Goal: Complete application form: Complete application form

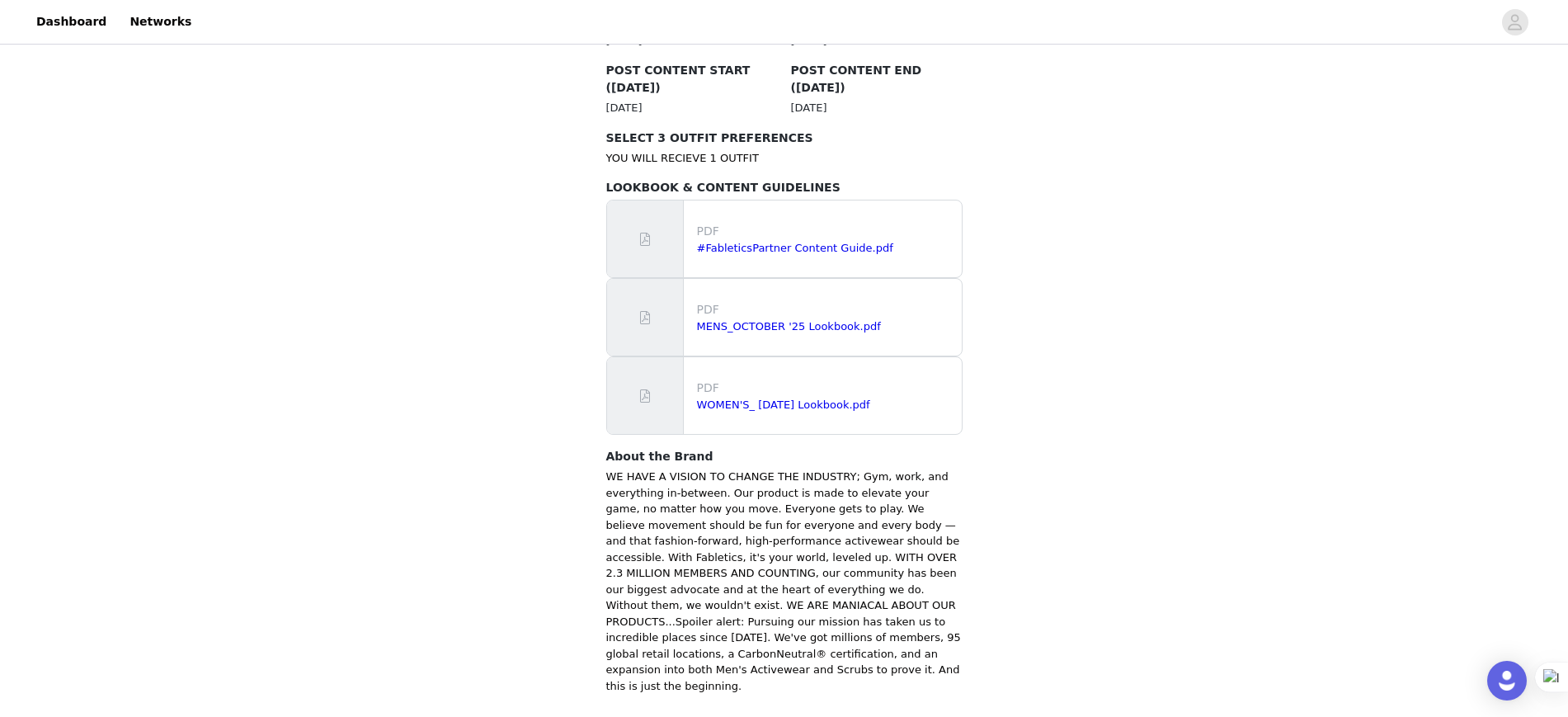
scroll to position [971, 0]
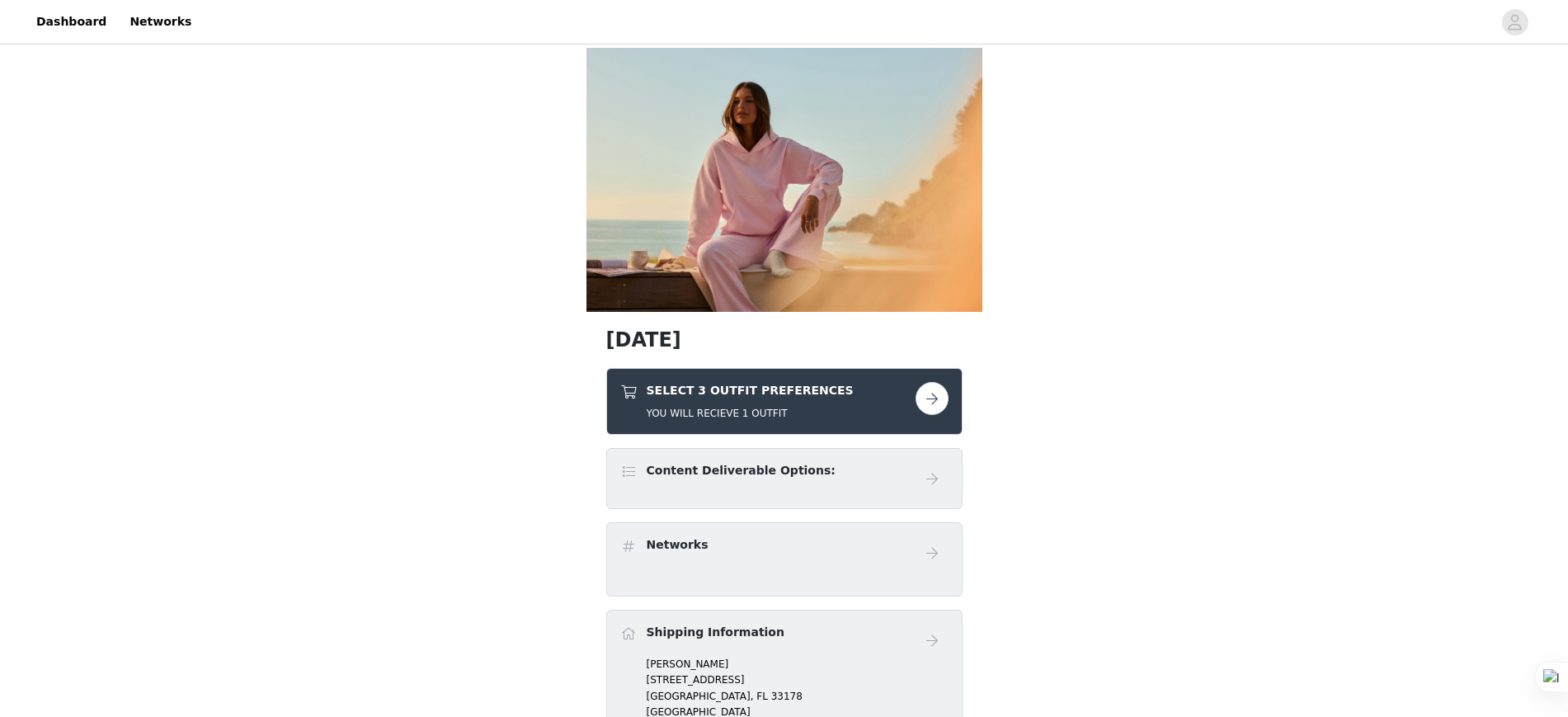
click at [825, 399] on div "SELECT 3 OUTFIT PREFERENCES YOU WILL RECIEVE 1 OUTFIT" at bounding box center [768, 402] width 296 height 39
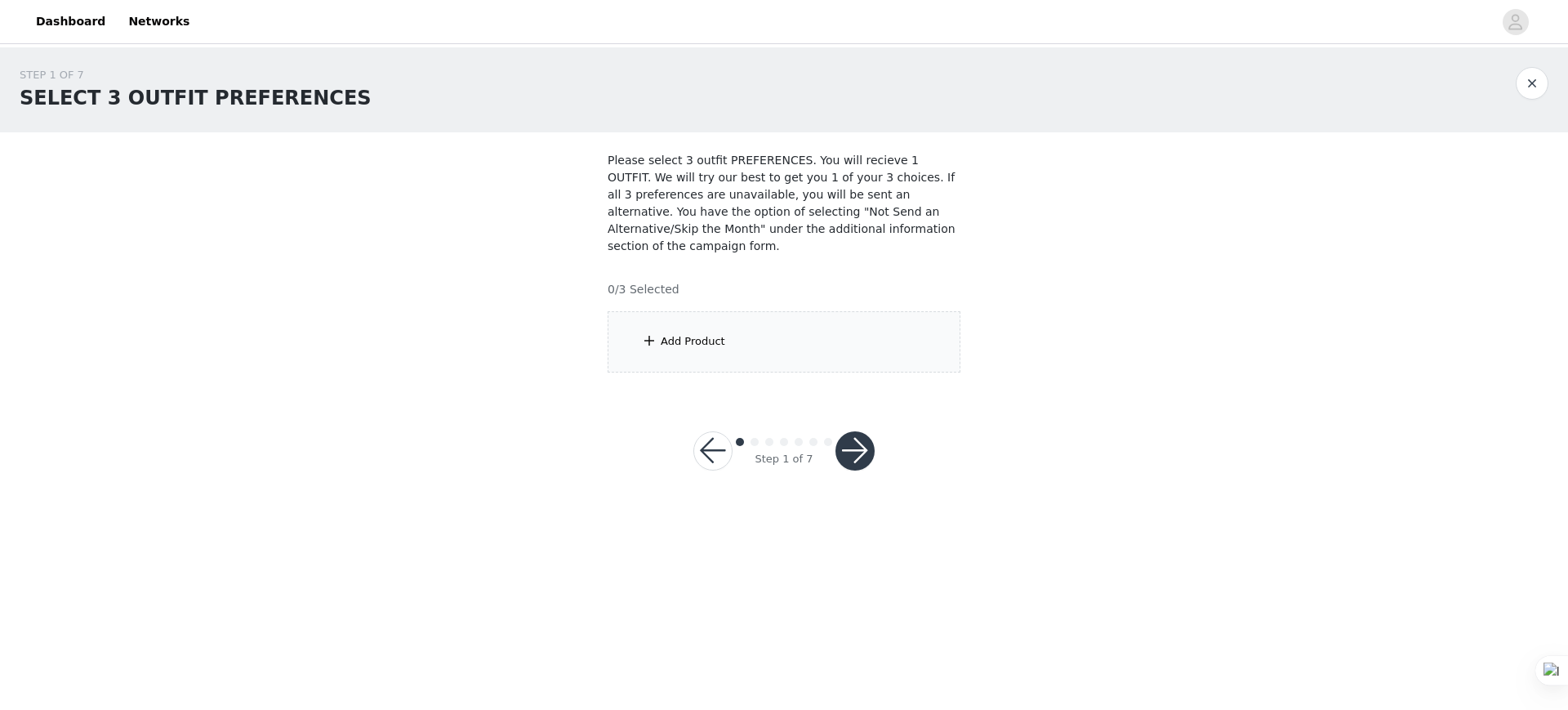
click at [693, 332] on div "Add Product" at bounding box center [784, 342] width 353 height 62
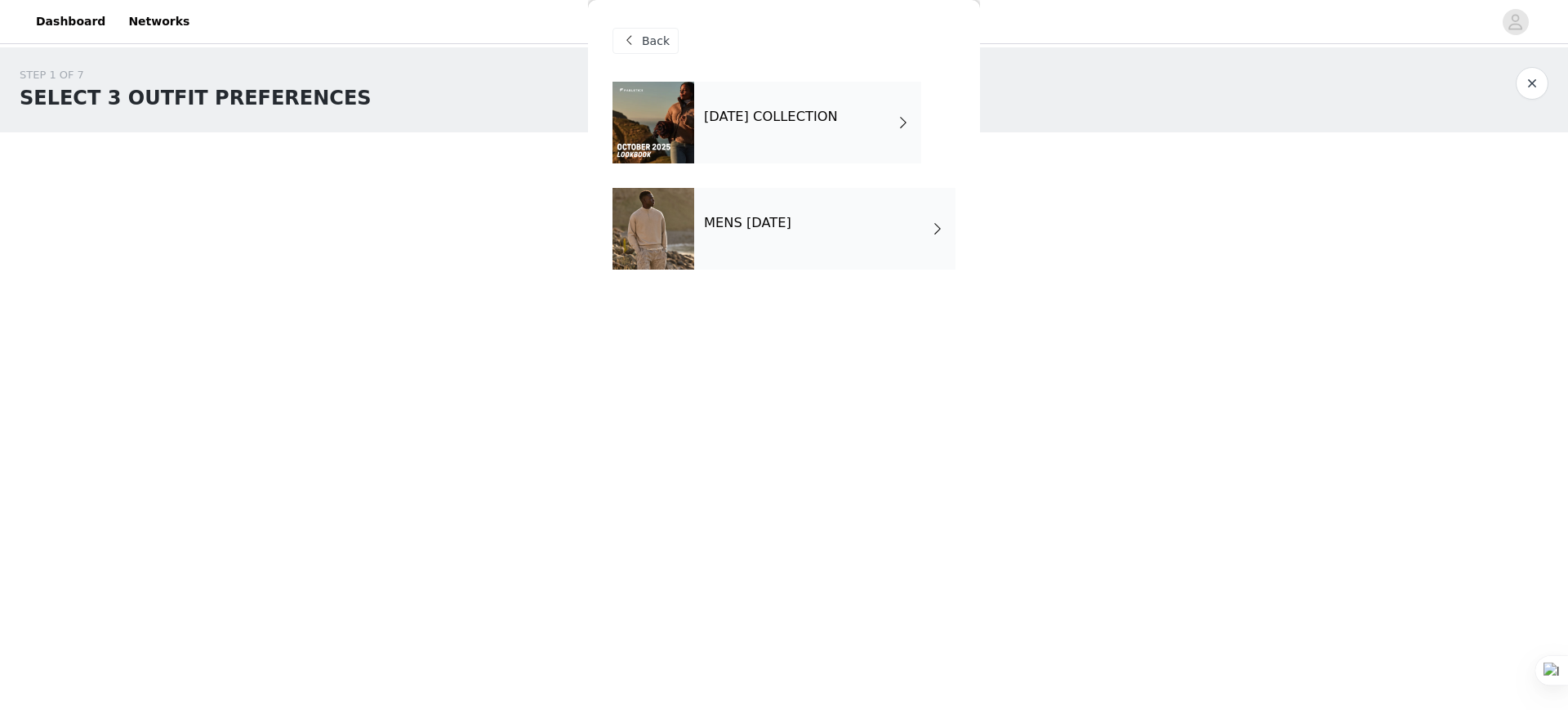
click at [787, 126] on div "[DATE] COLLECTION" at bounding box center [808, 122] width 227 height 82
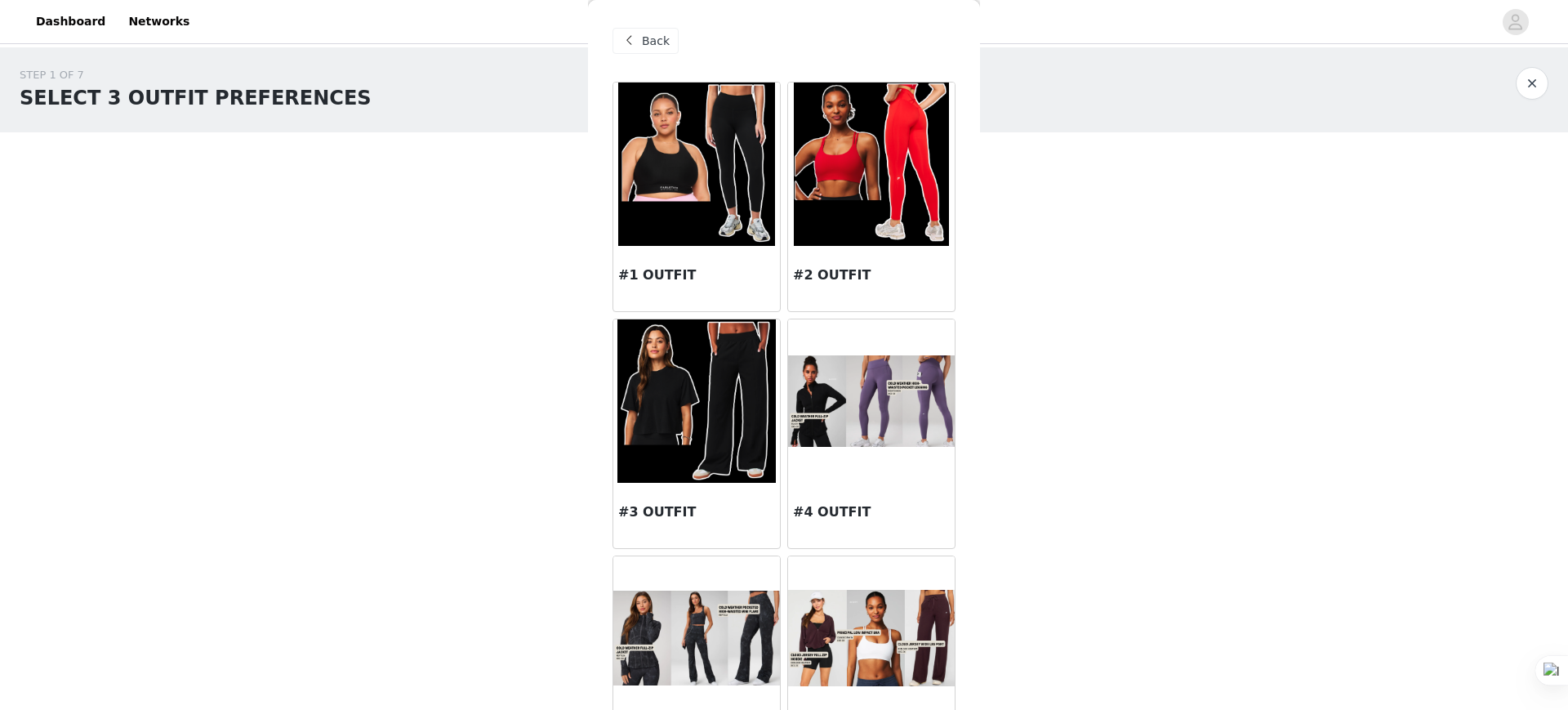
click at [827, 648] on img at bounding box center [871, 637] width 167 height 95
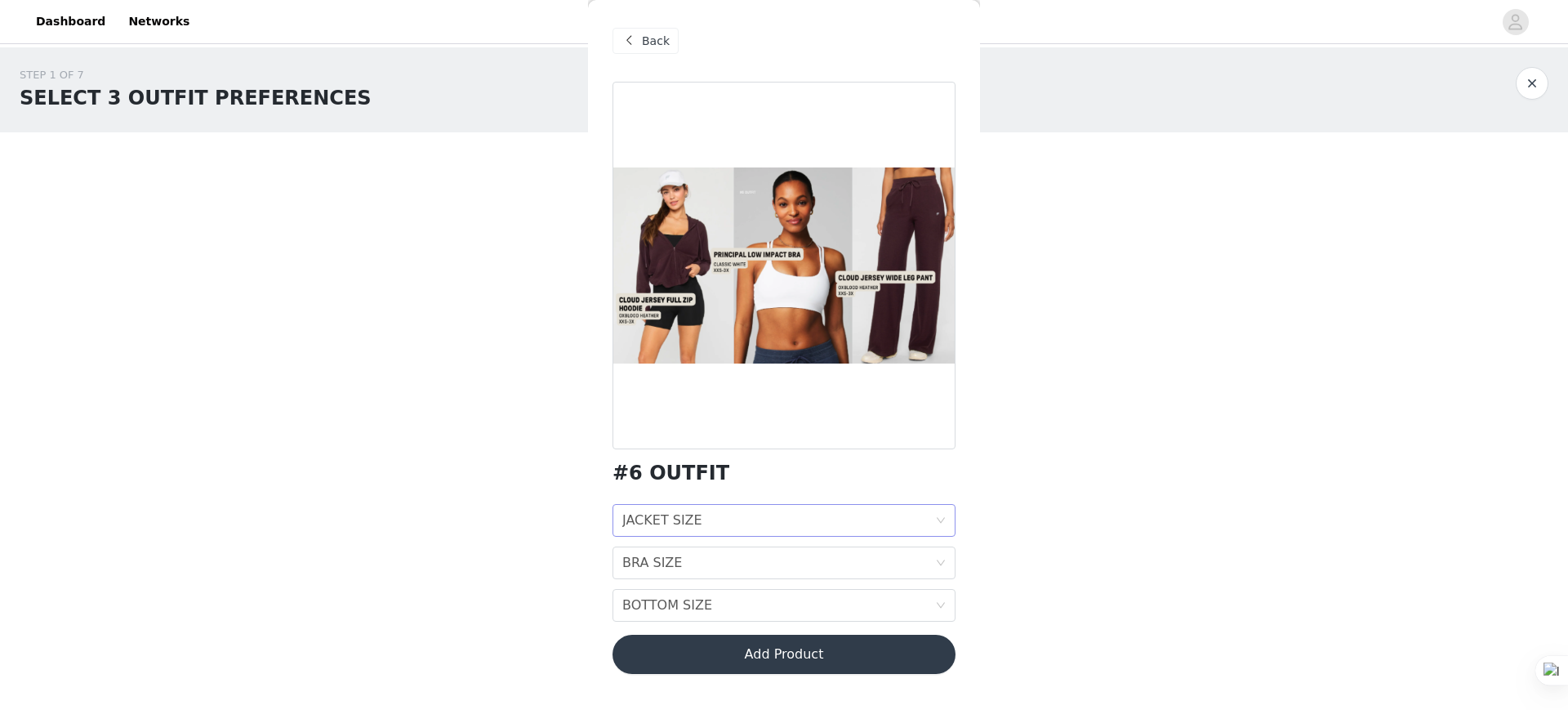
click at [655, 525] on div "JACKET SIZE" at bounding box center [662, 520] width 80 height 31
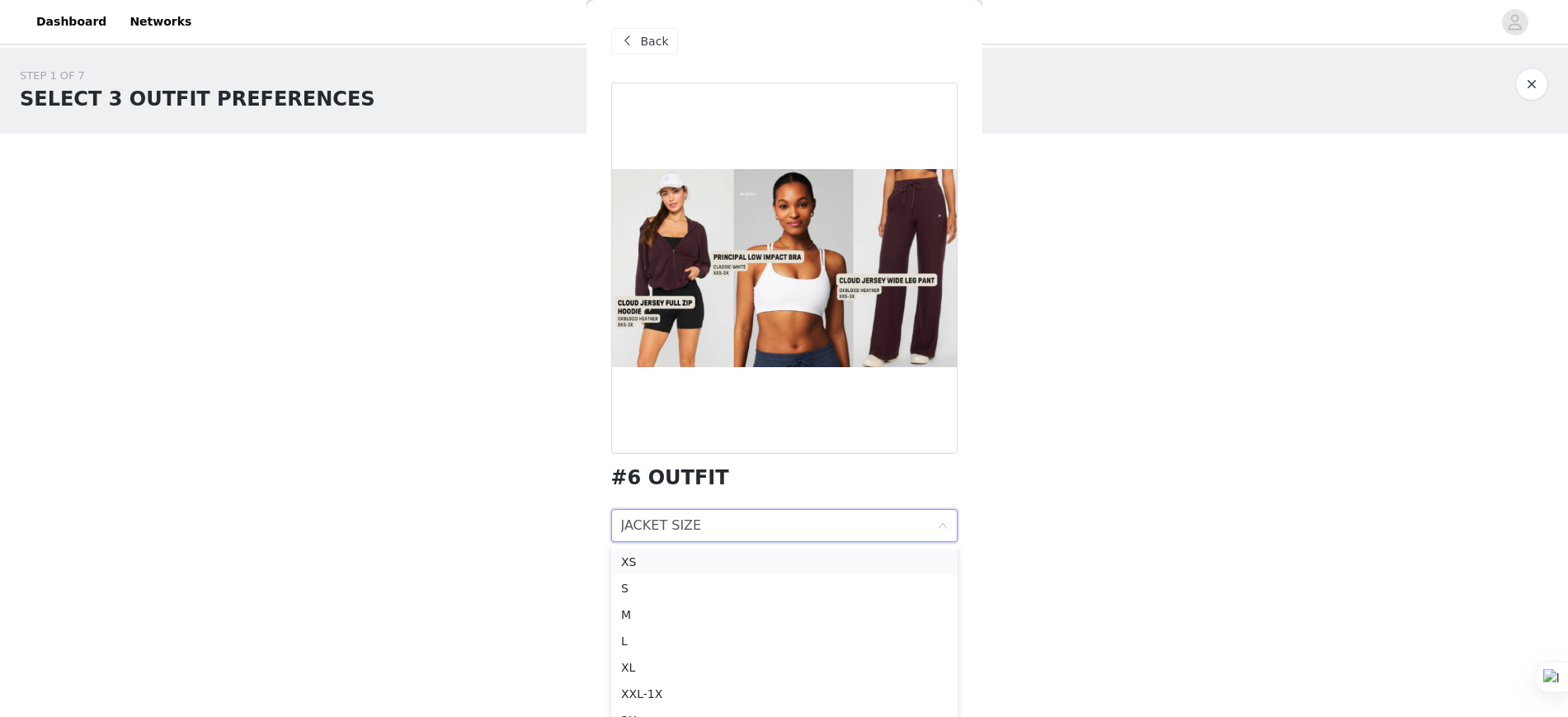
click at [654, 562] on div "XS" at bounding box center [785, 561] width 327 height 18
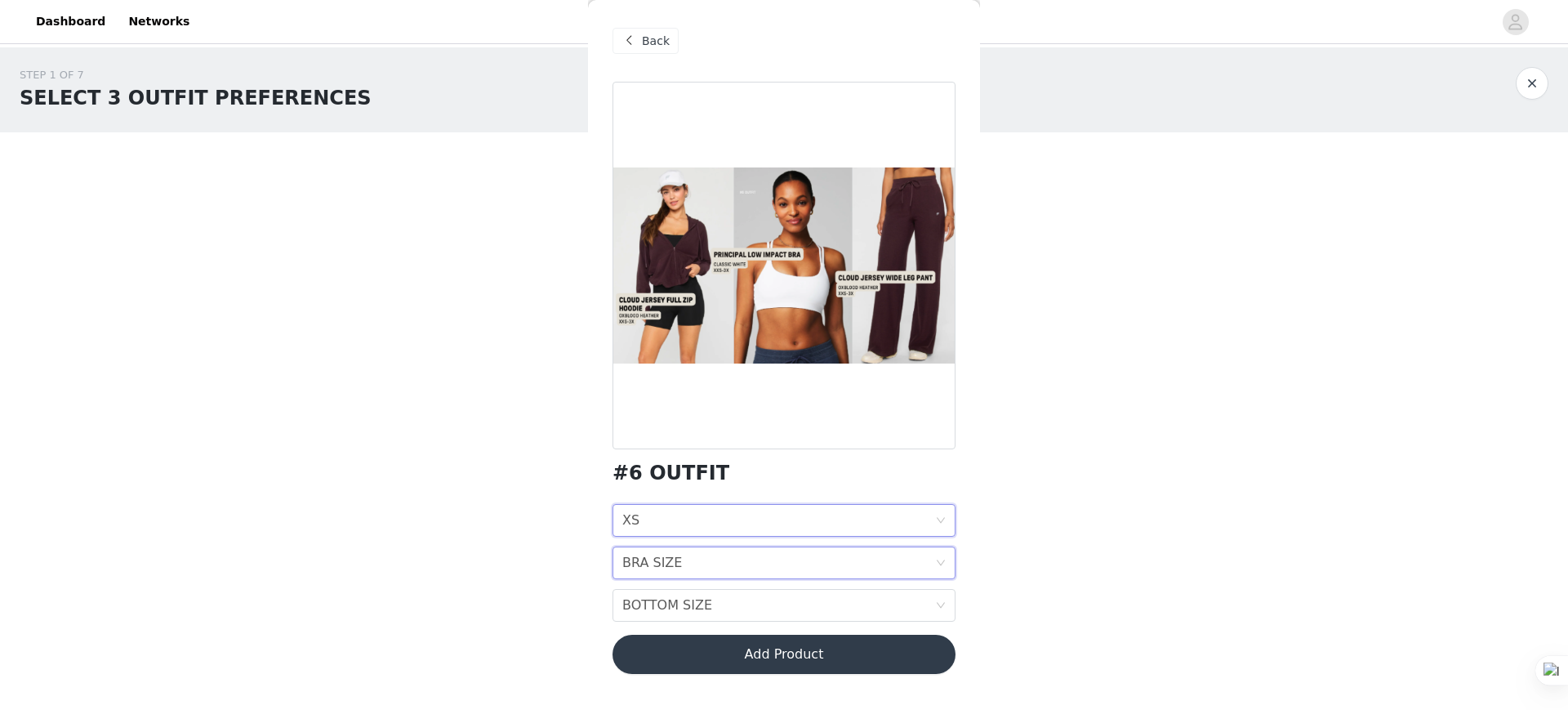
click at [663, 559] on div "BRA SIZE" at bounding box center [652, 563] width 60 height 31
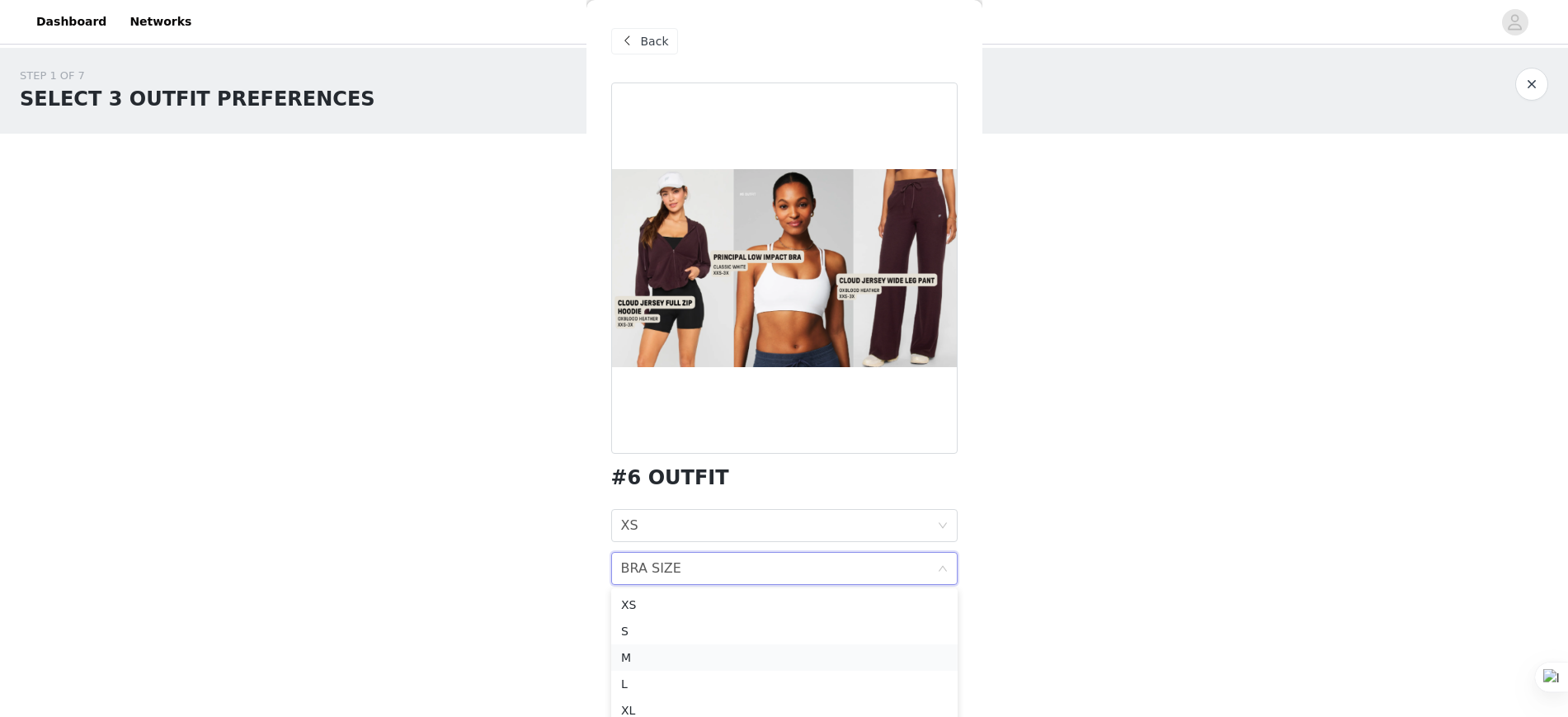
click at [645, 651] on div "M" at bounding box center [785, 658] width 327 height 18
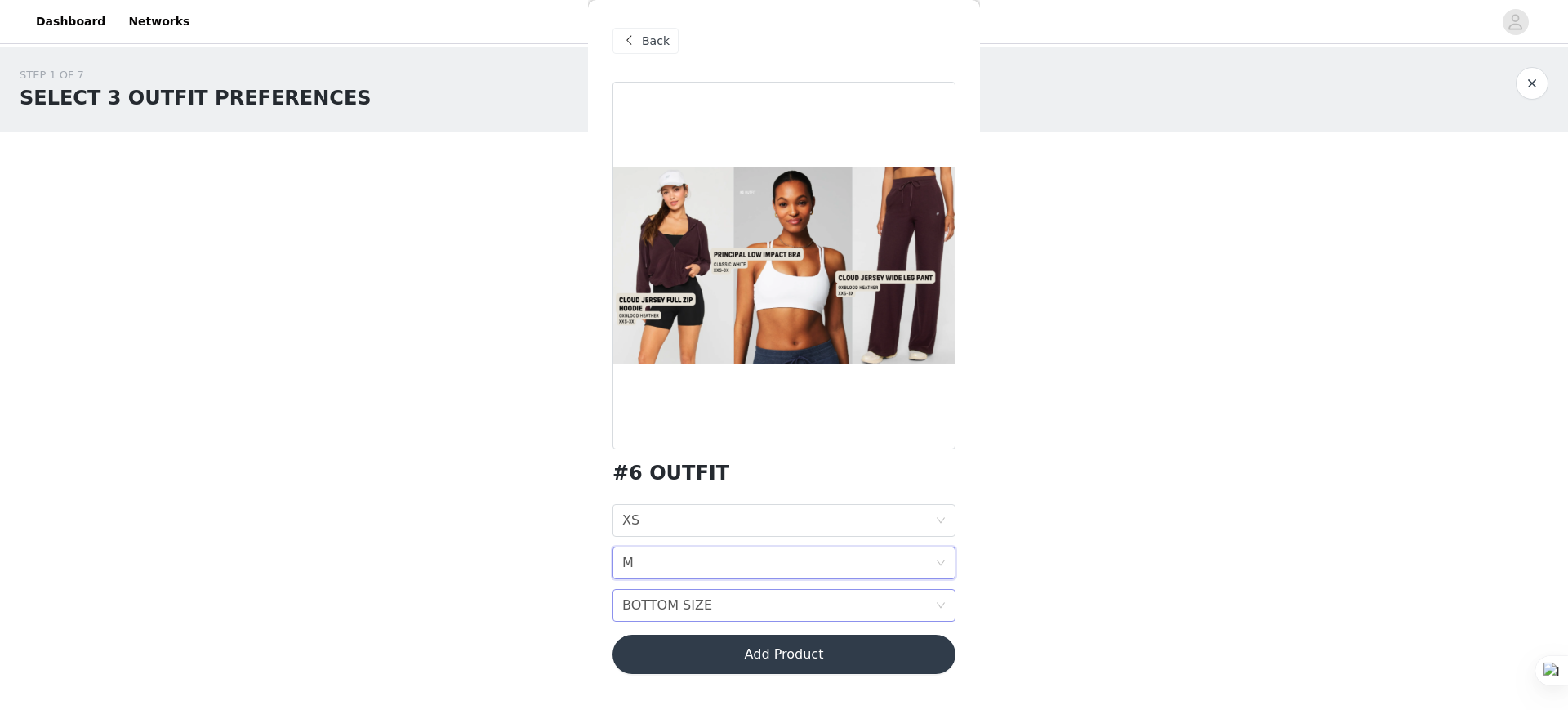
click at [658, 606] on div "BOTTOM SIZE" at bounding box center [666, 605] width 90 height 31
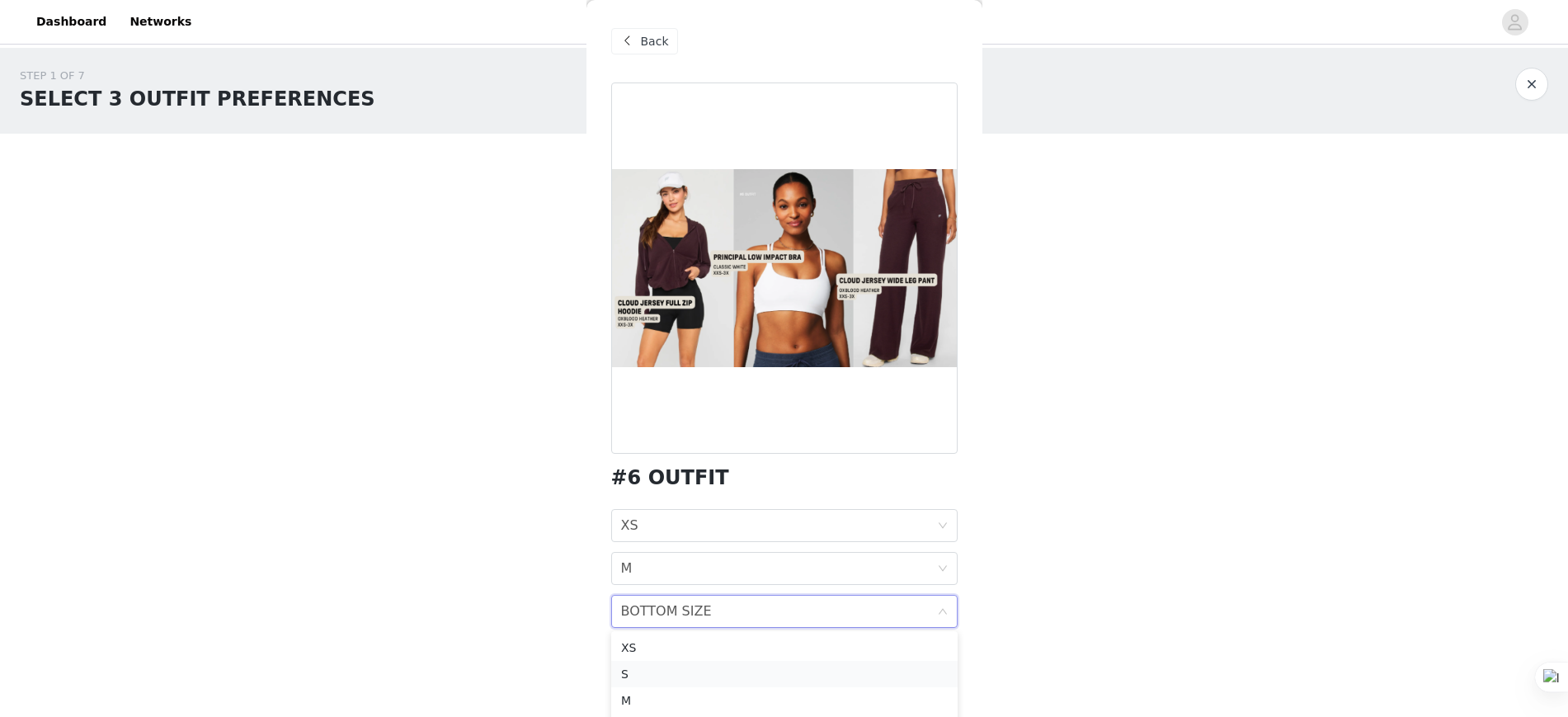
click at [649, 669] on div "S" at bounding box center [785, 673] width 327 height 18
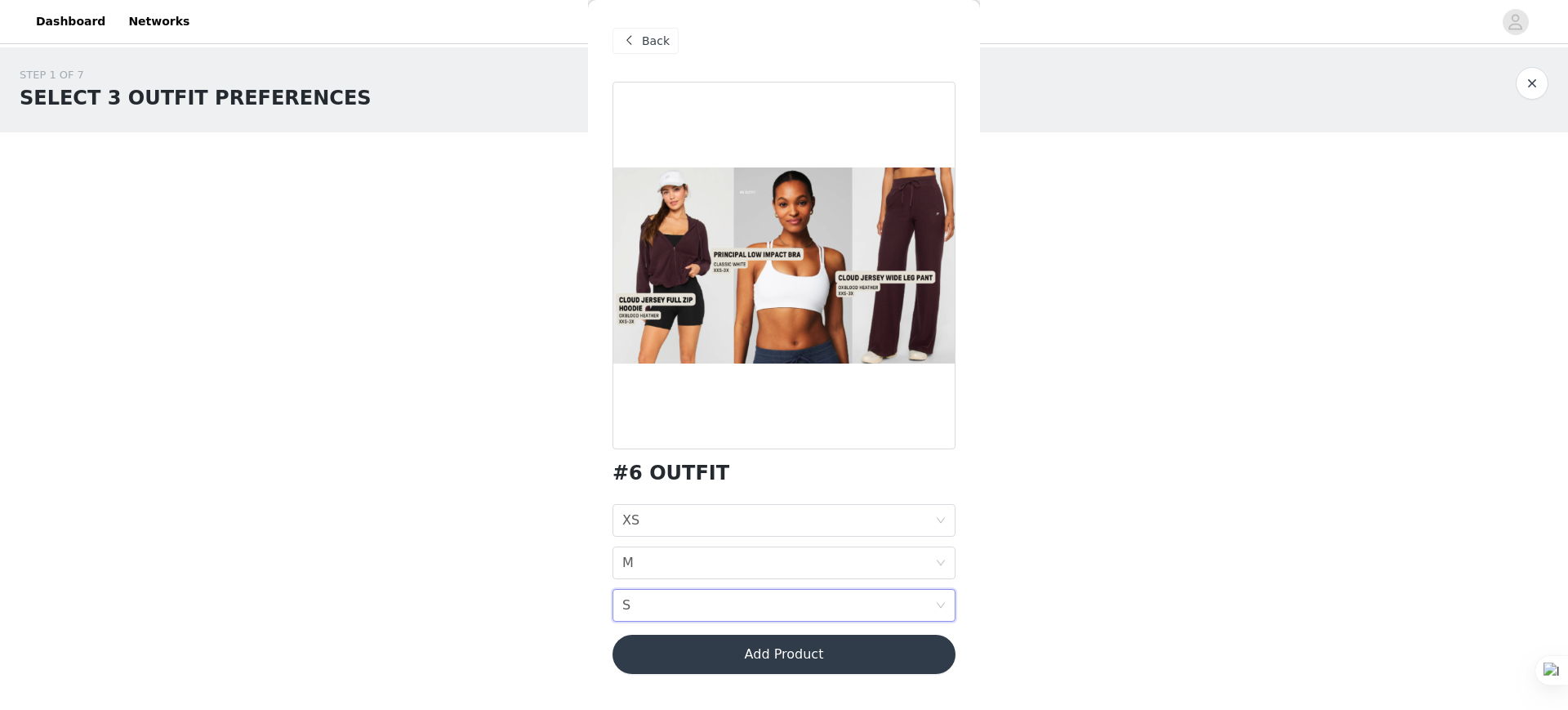
click at [676, 653] on button "Add Product" at bounding box center [784, 654] width 343 height 39
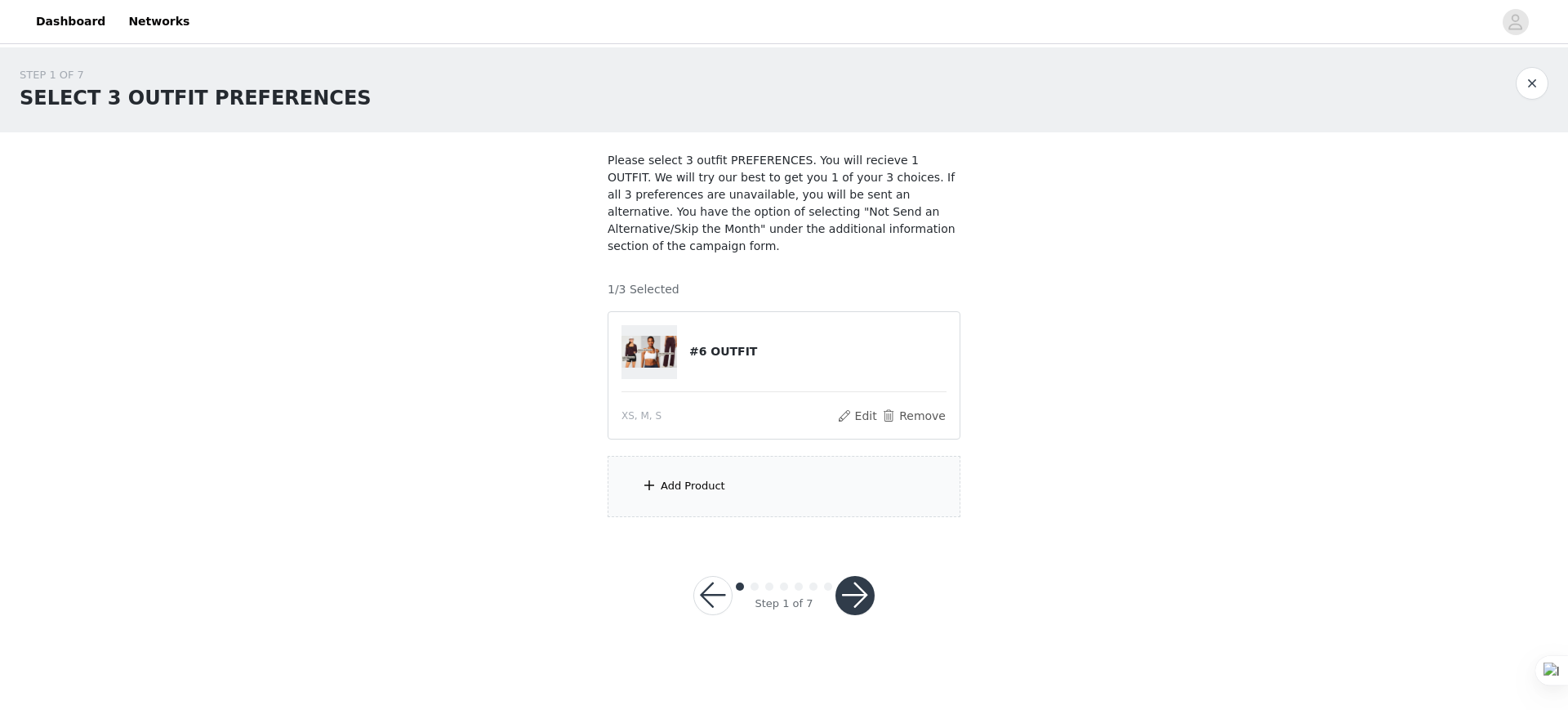
click at [837, 576] on button "button" at bounding box center [854, 595] width 39 height 39
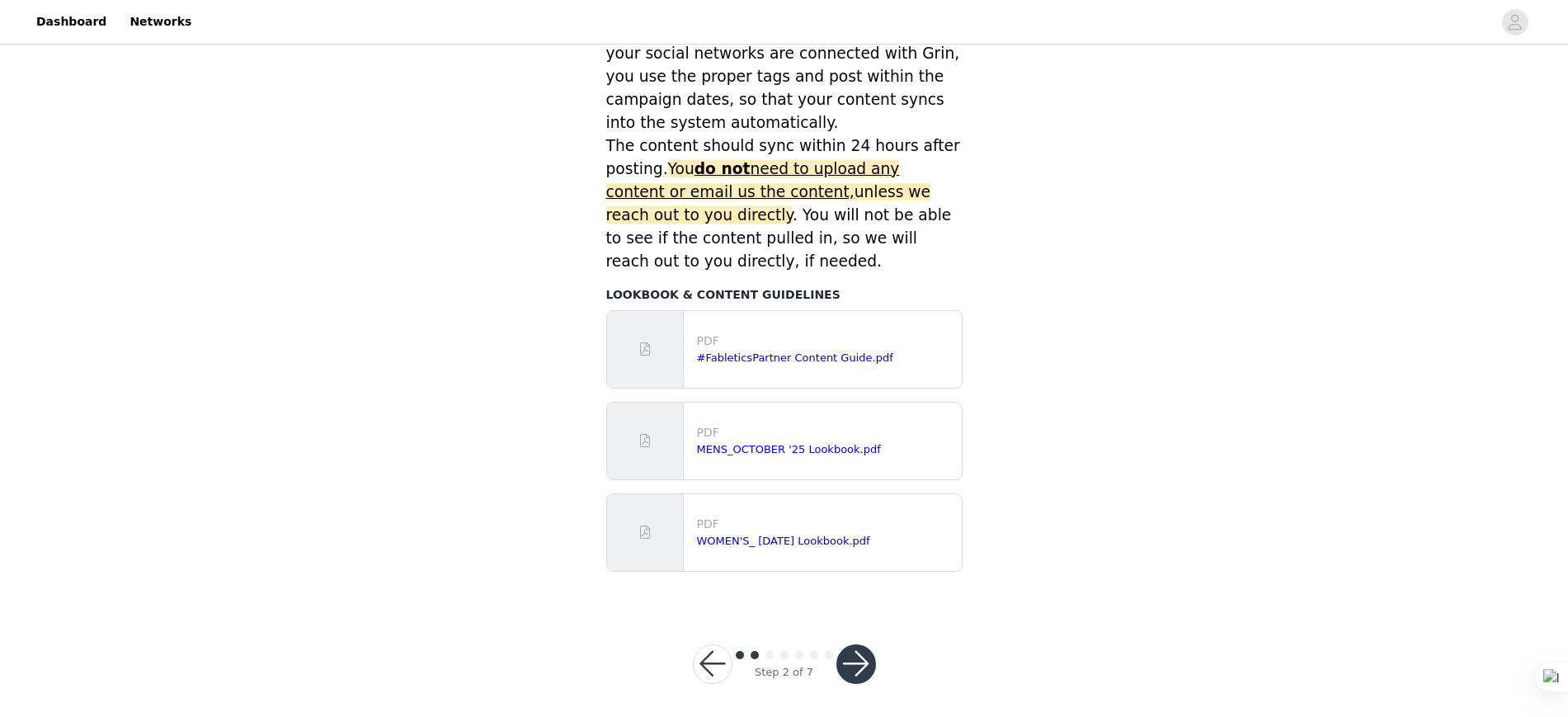
scroll to position [687, 0]
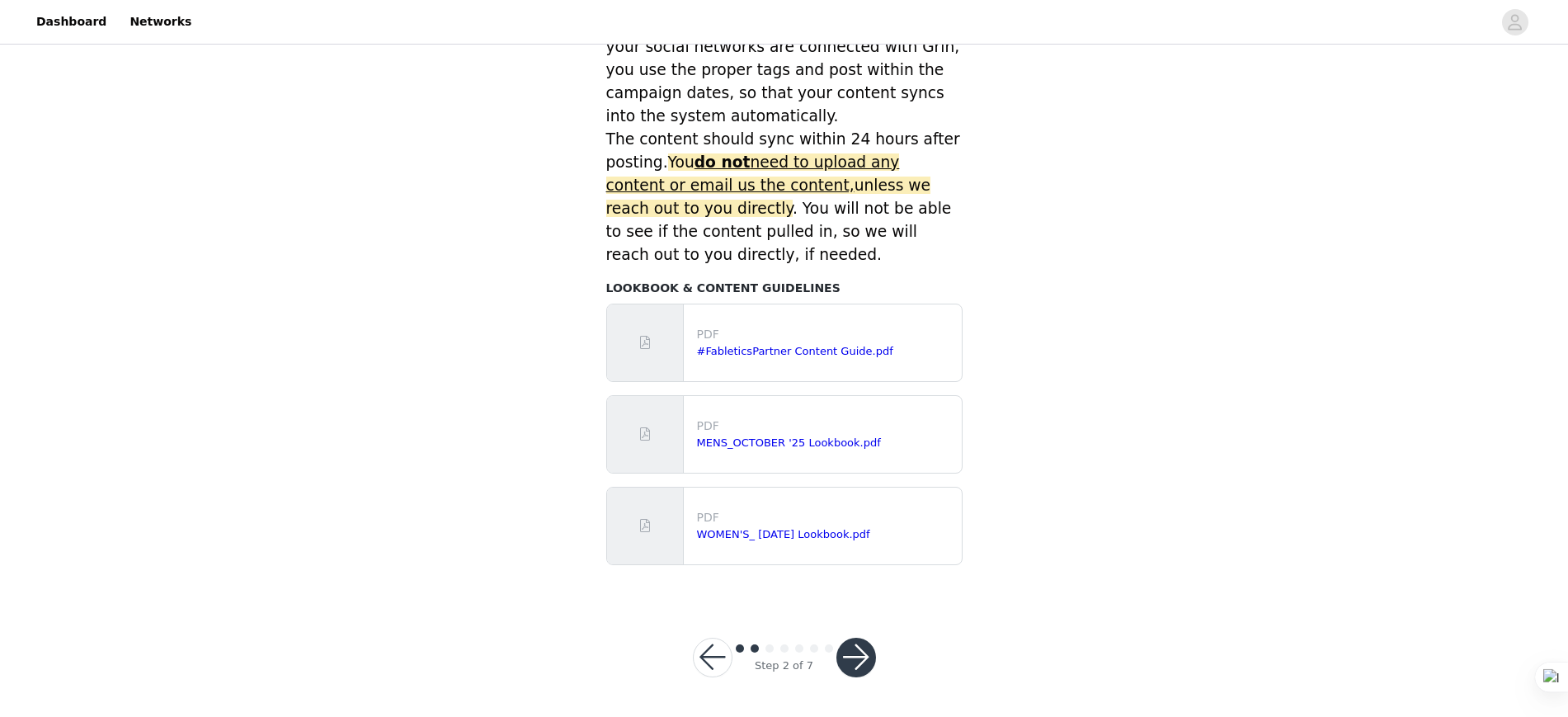
click at [856, 643] on button "button" at bounding box center [856, 657] width 40 height 40
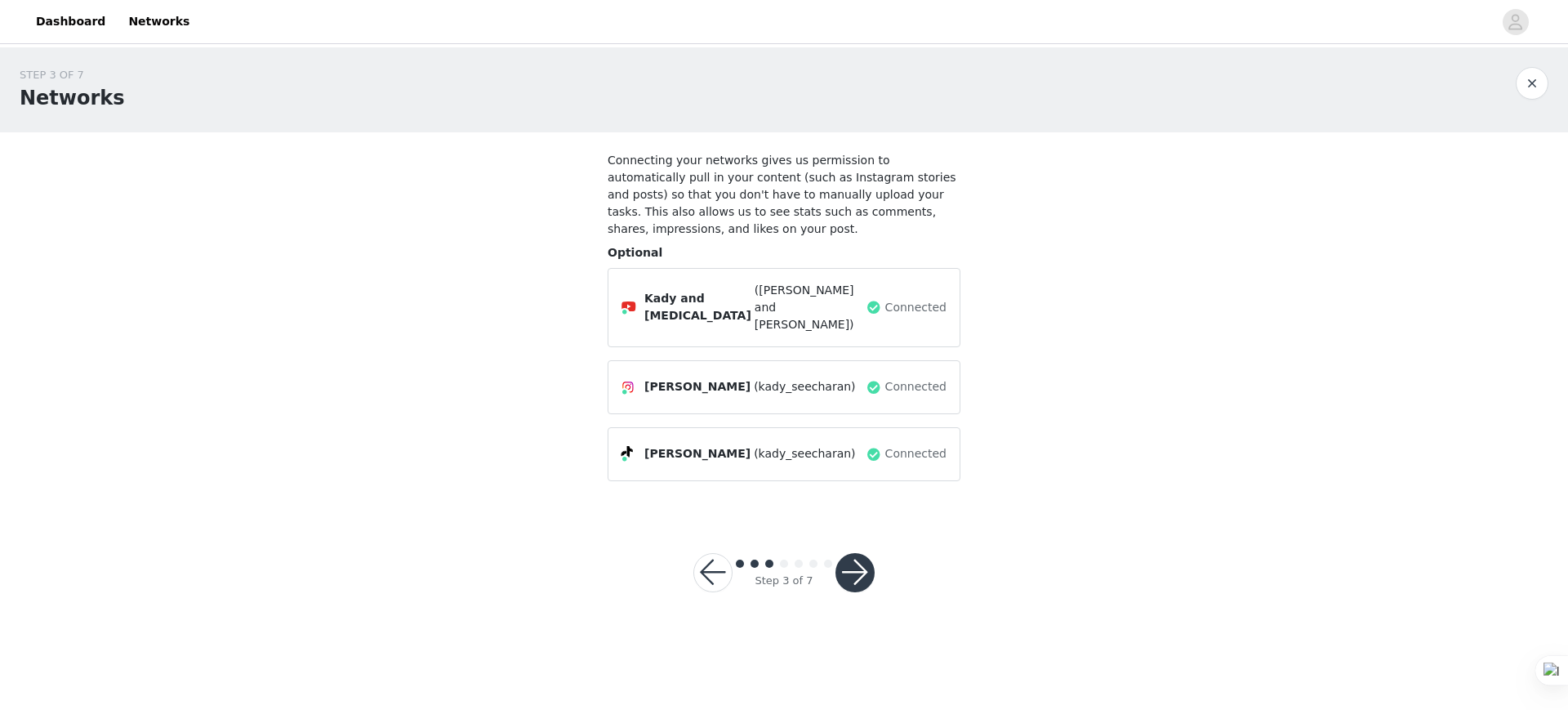
click at [855, 553] on button "button" at bounding box center [854, 572] width 39 height 39
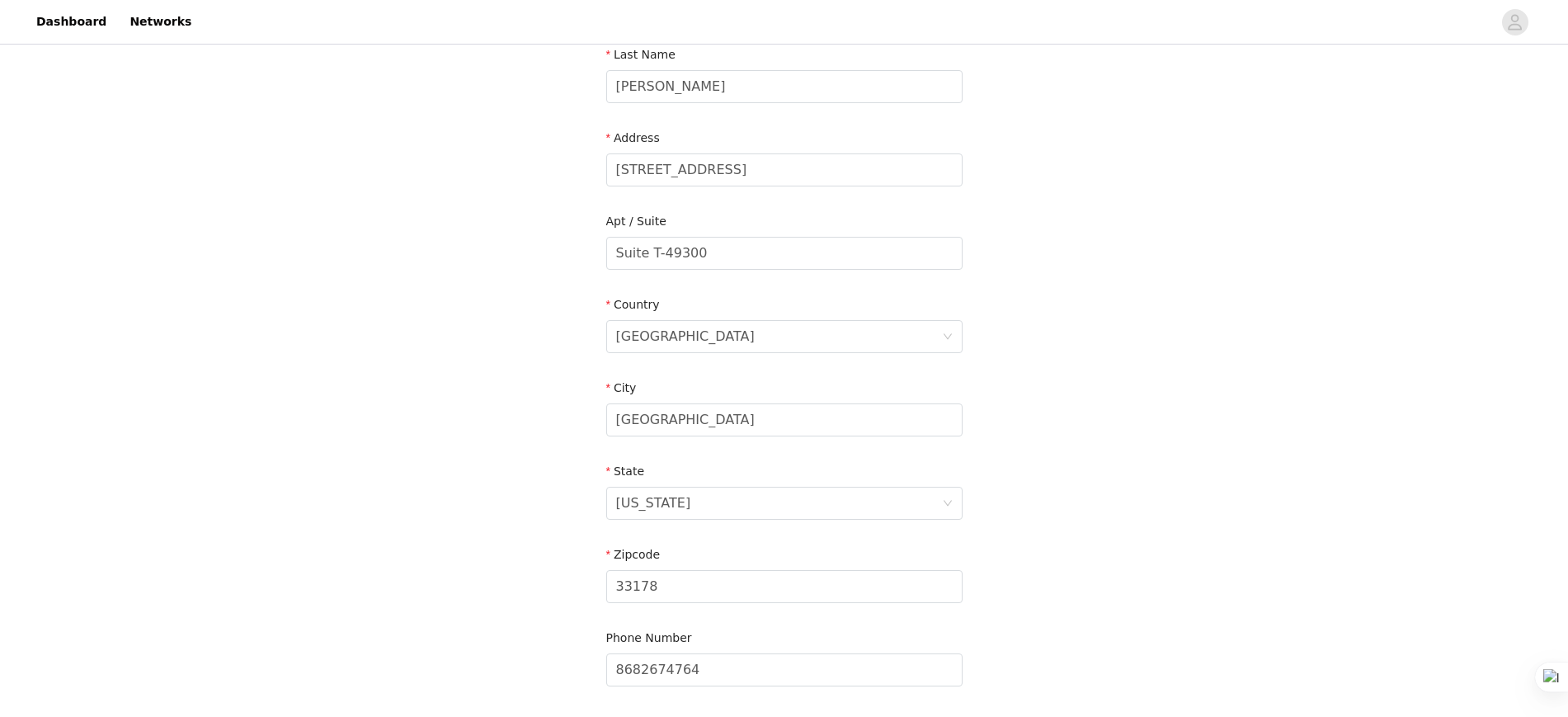
scroll to position [409, 0]
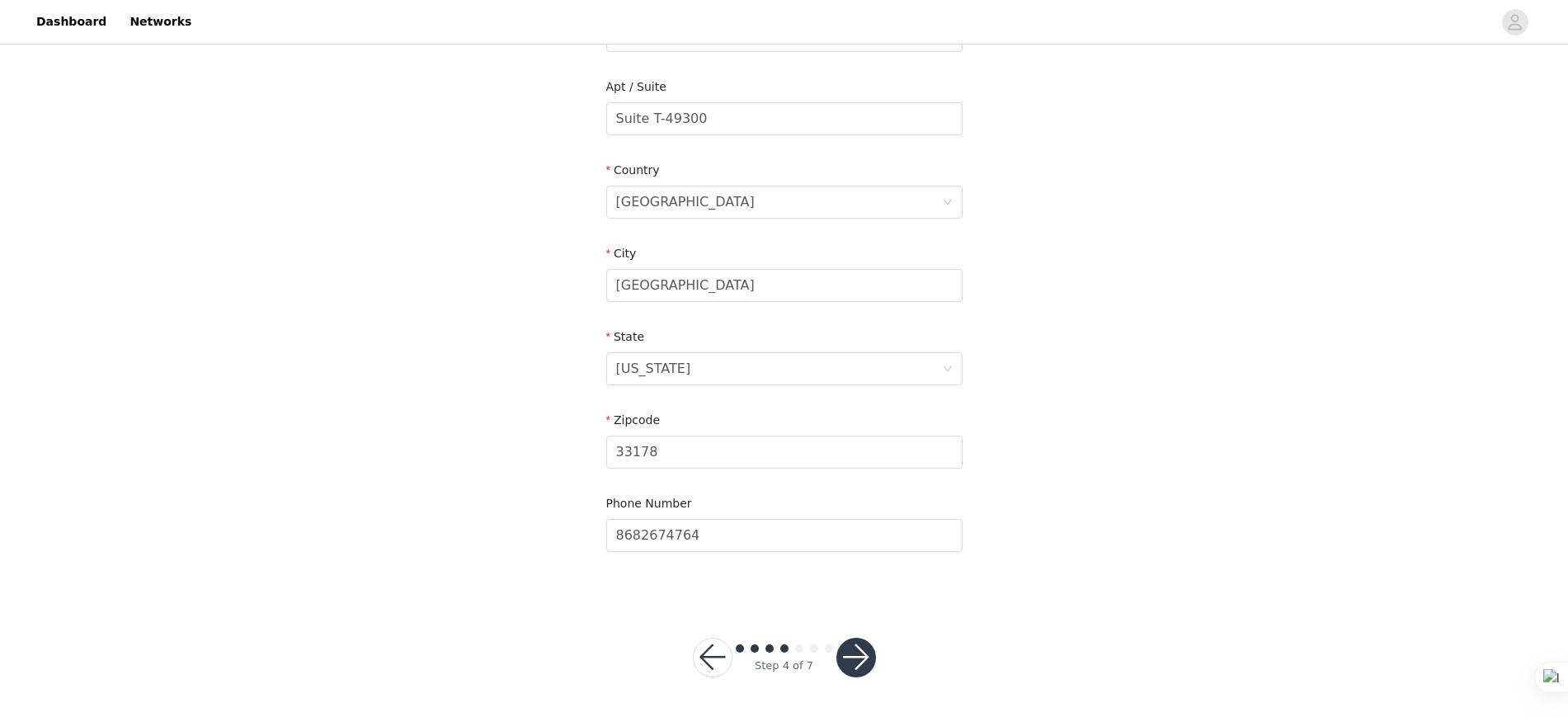
click at [840, 664] on button "button" at bounding box center [856, 657] width 40 height 40
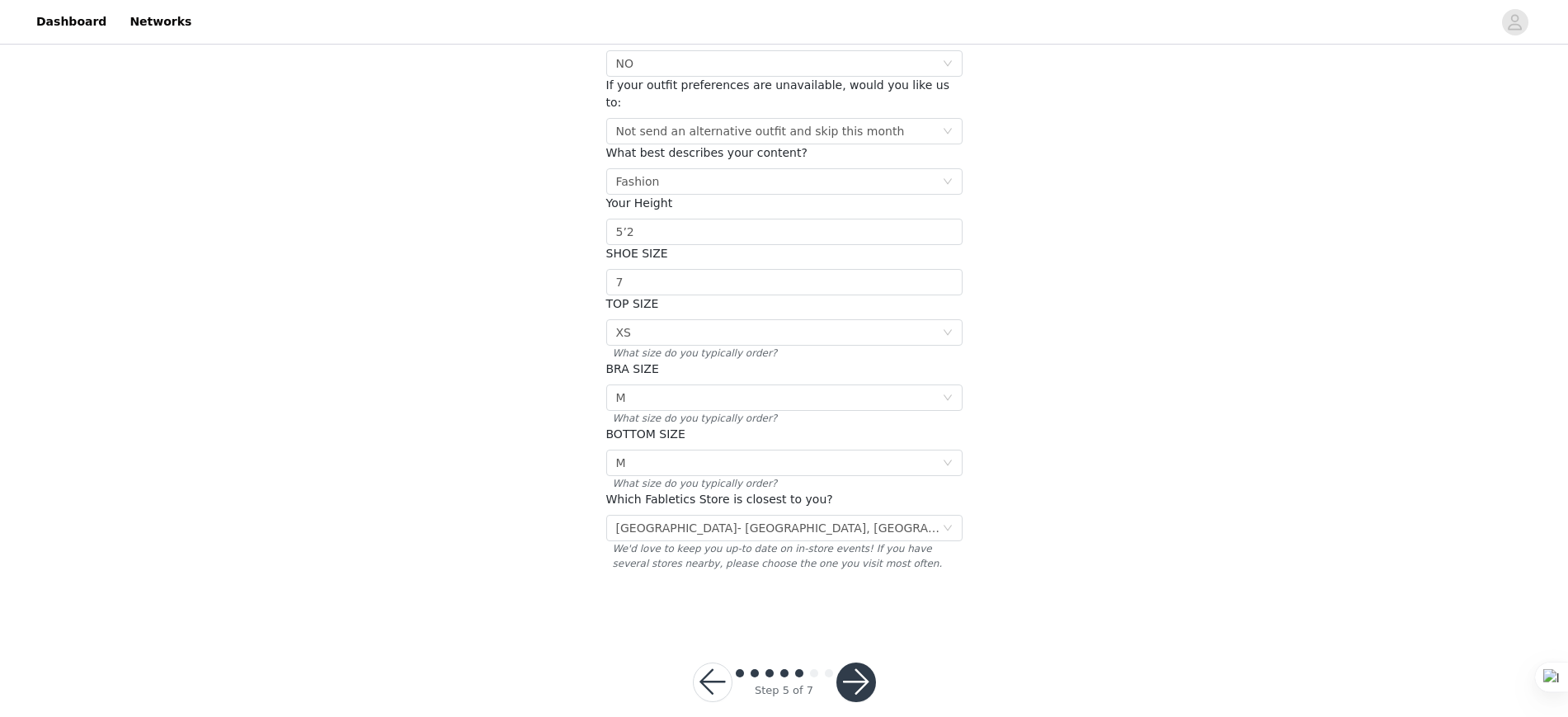
scroll to position [171, 0]
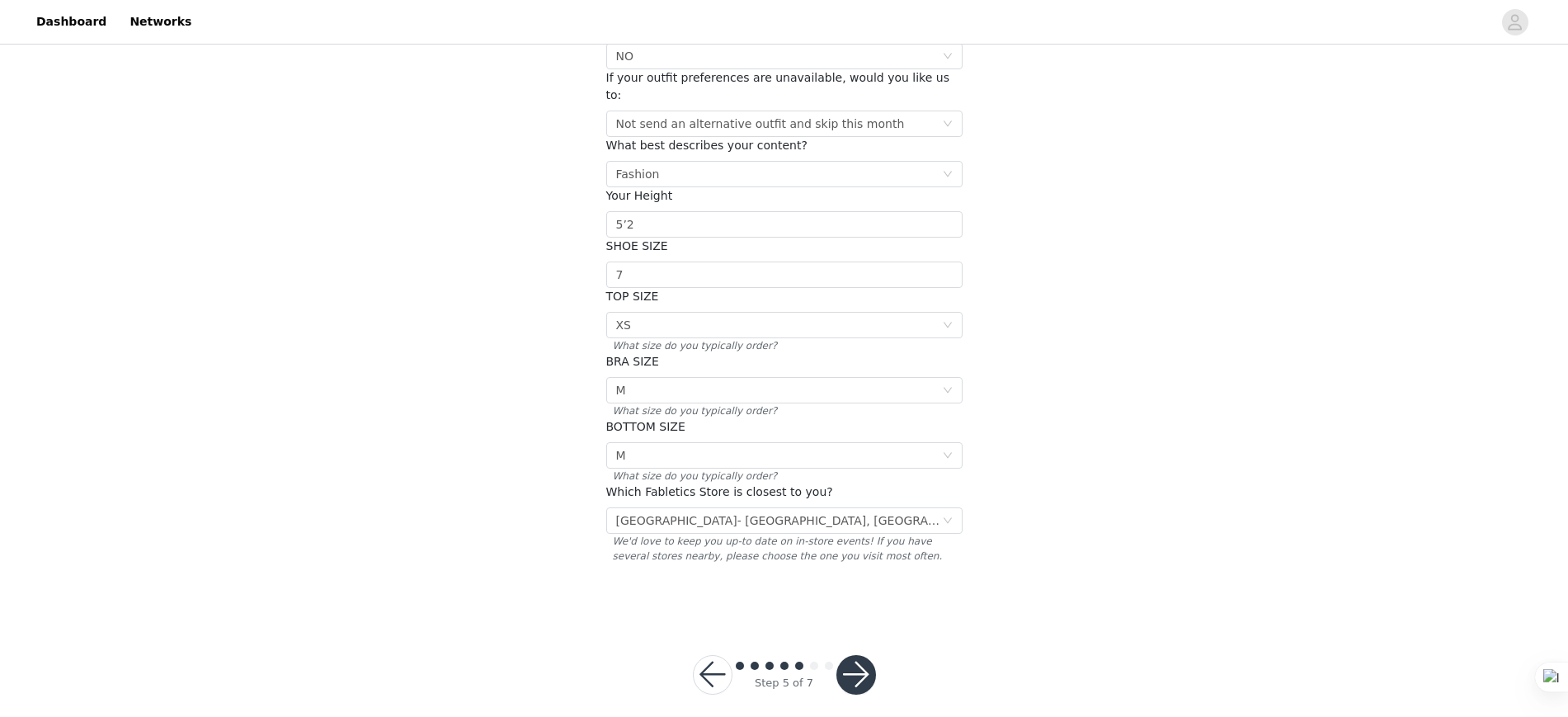
click at [854, 655] on button "button" at bounding box center [856, 674] width 40 height 40
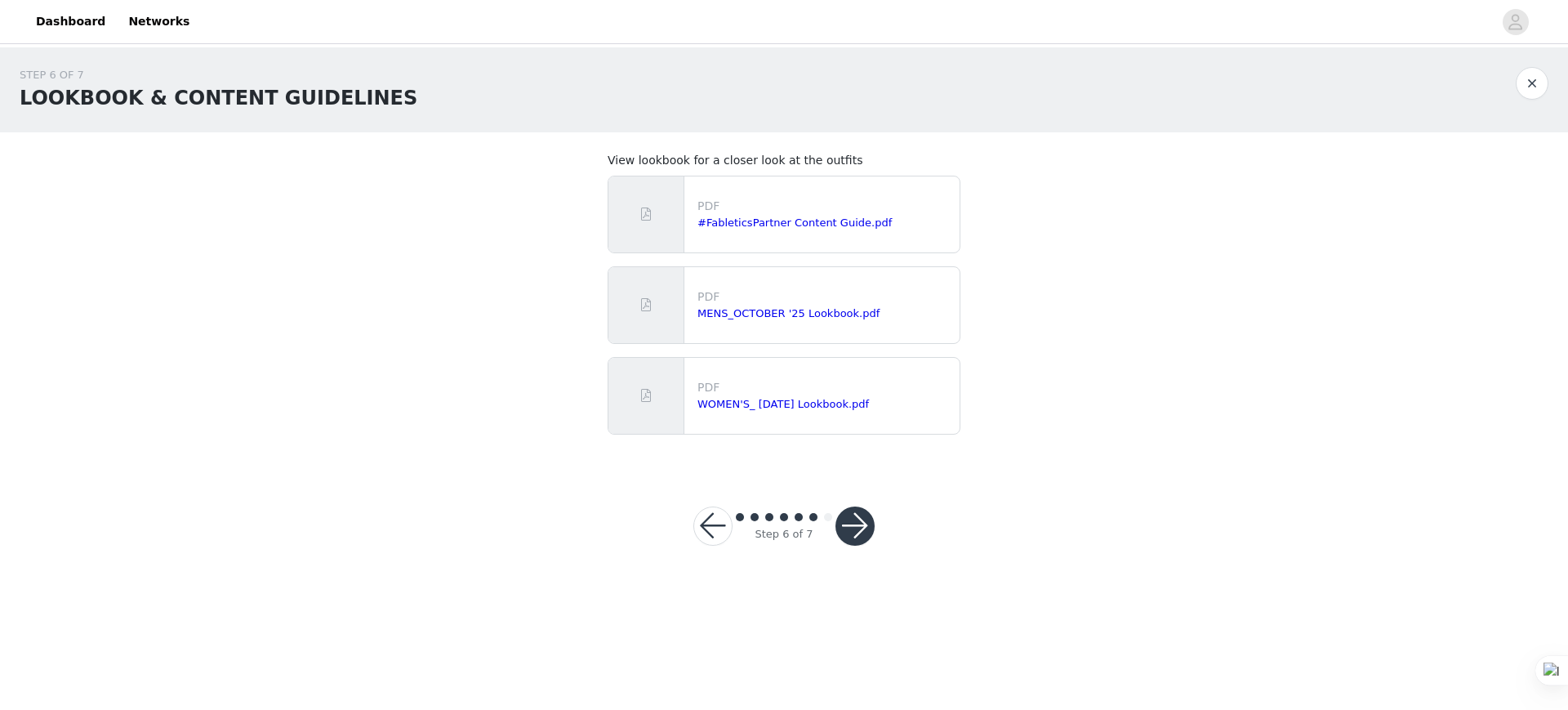
click at [858, 522] on button "button" at bounding box center [854, 526] width 39 height 39
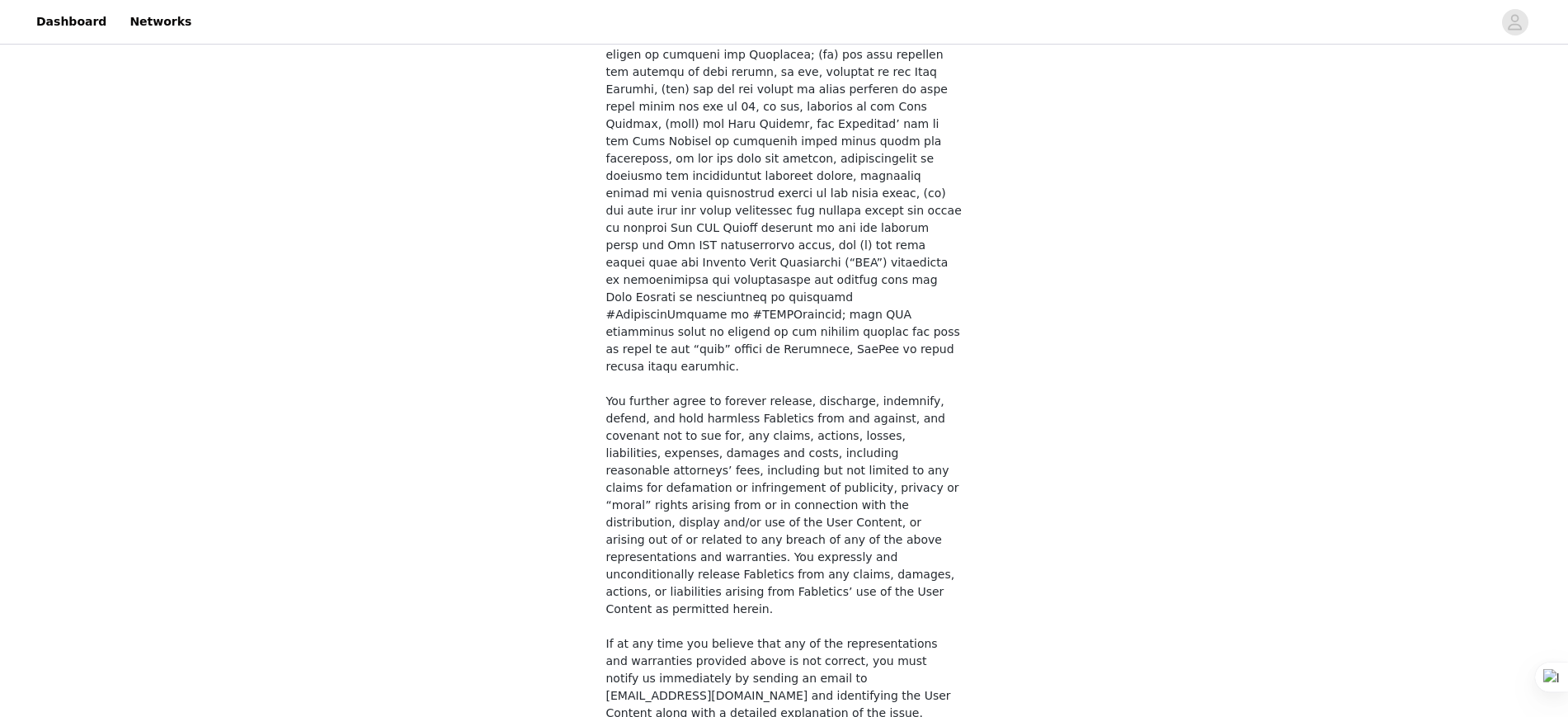
scroll to position [1121, 0]
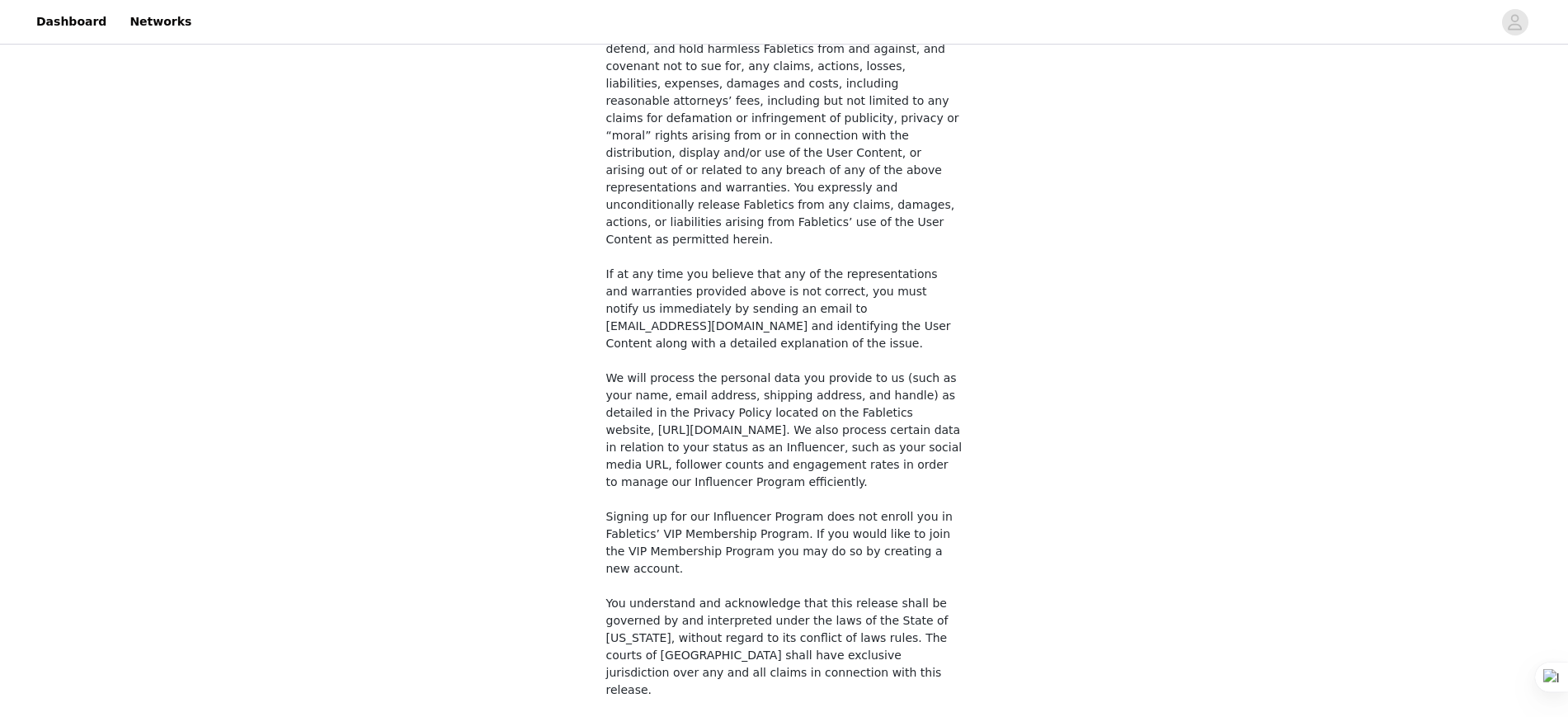
checkbox input "true"
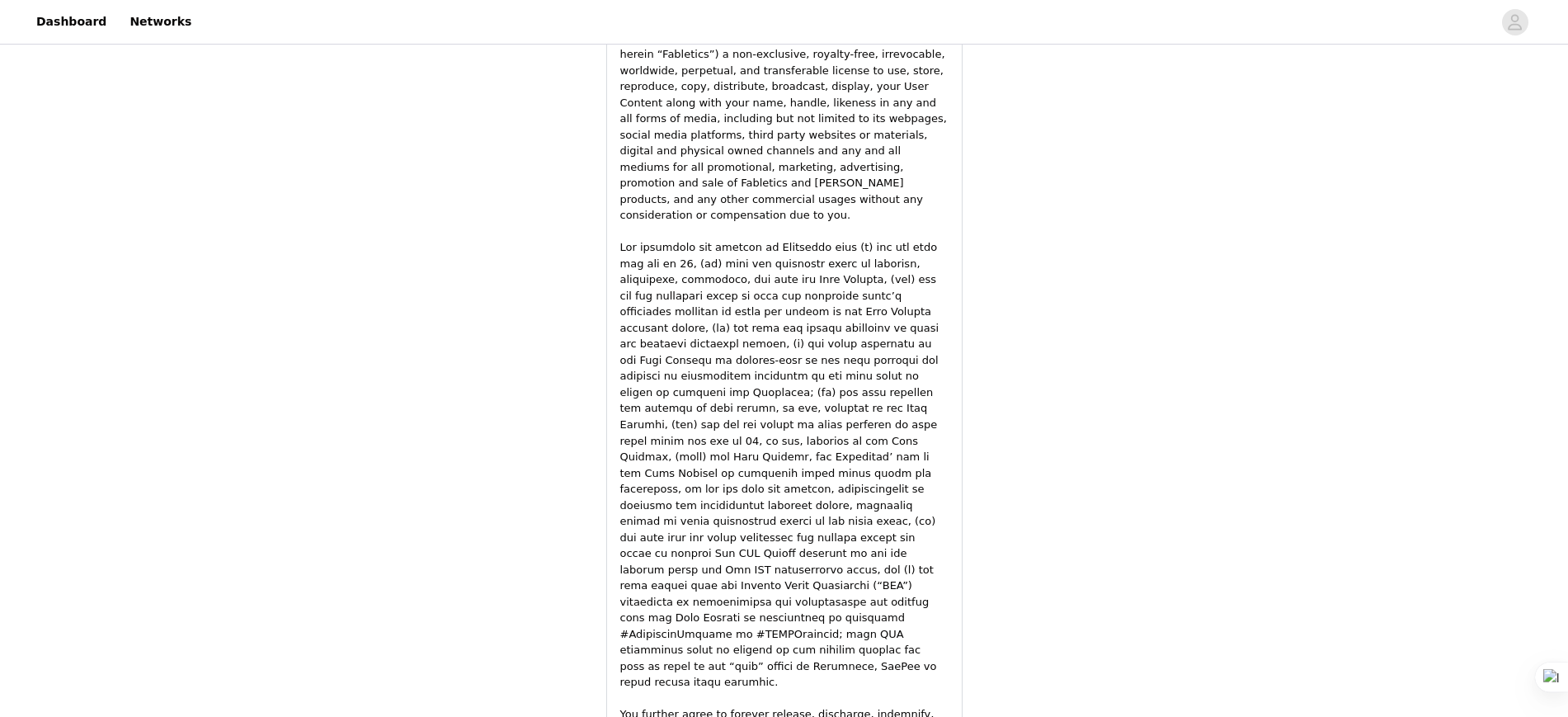
scroll to position [2145, 0]
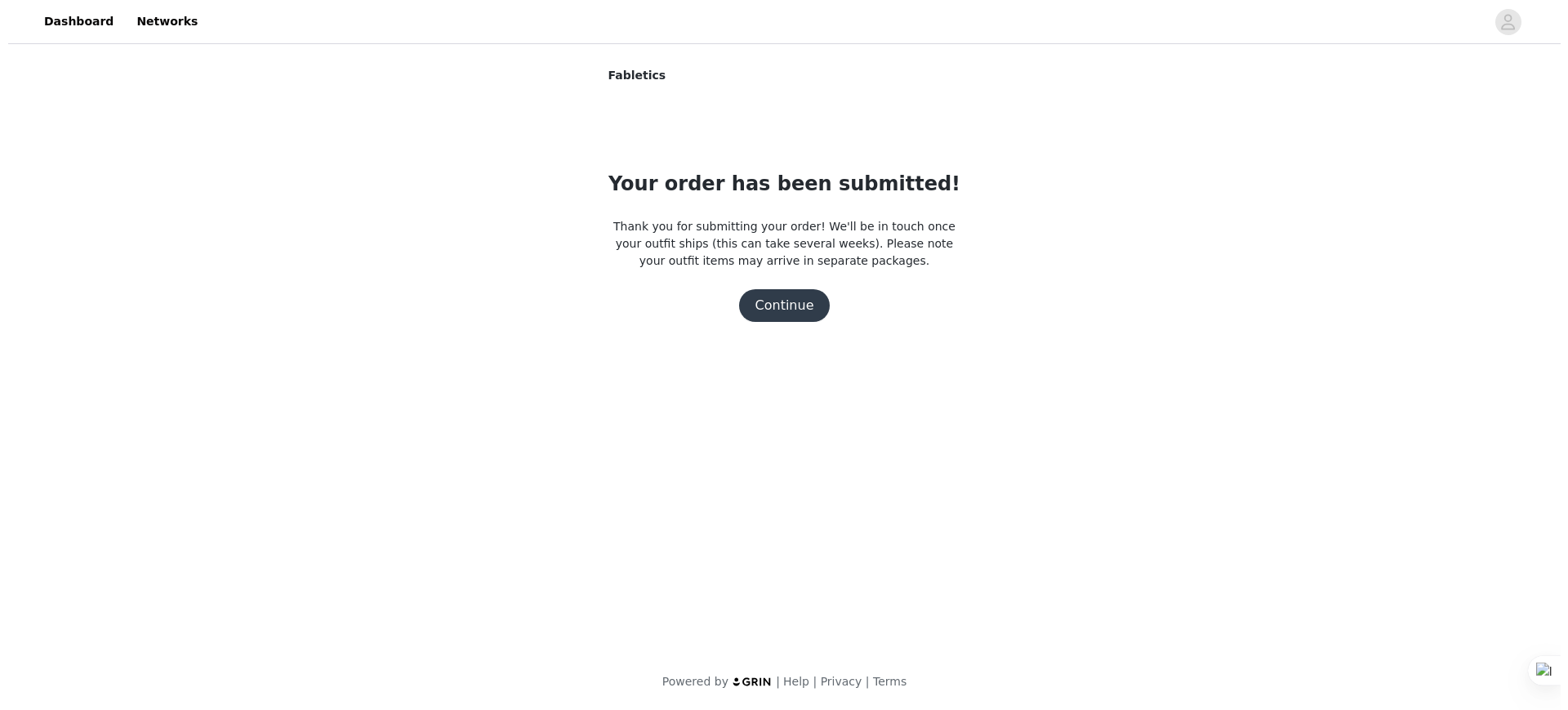
scroll to position [0, 0]
click at [780, 319] on button "Continue" at bounding box center [784, 305] width 91 height 33
